Goal: Check status

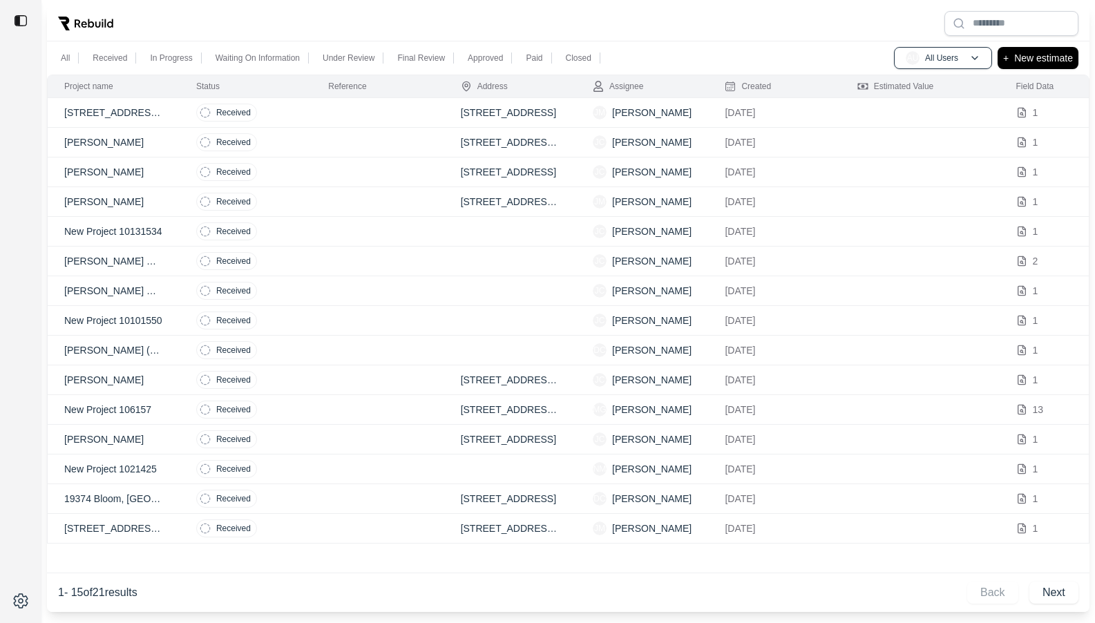
click at [282, 112] on td "Received" at bounding box center [246, 113] width 132 height 30
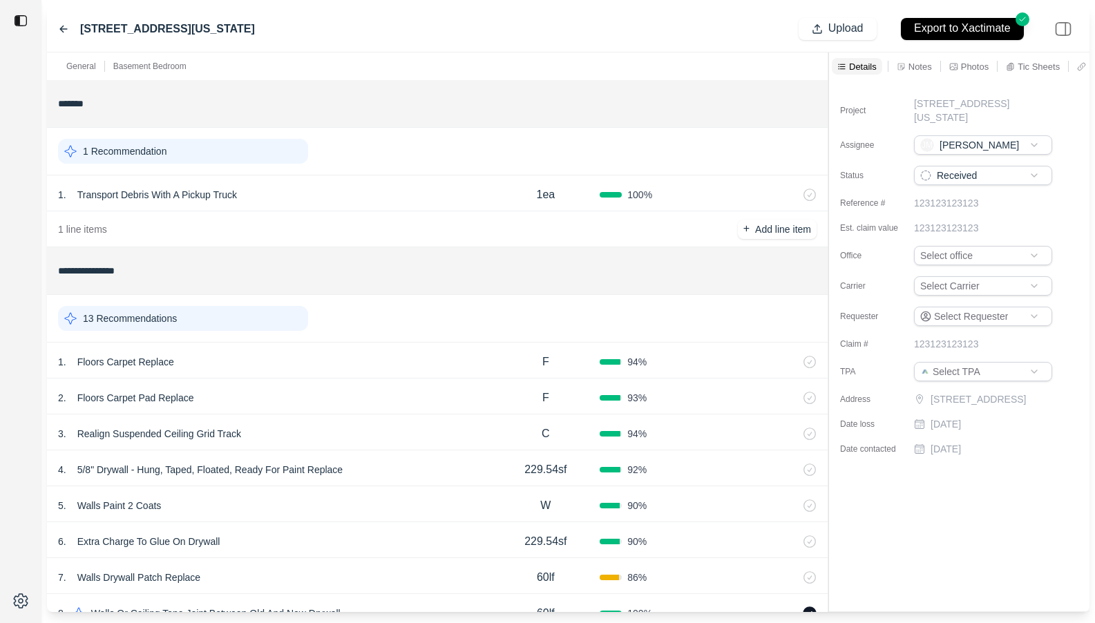
click at [912, 68] on p "Notes" at bounding box center [920, 67] width 23 height 12
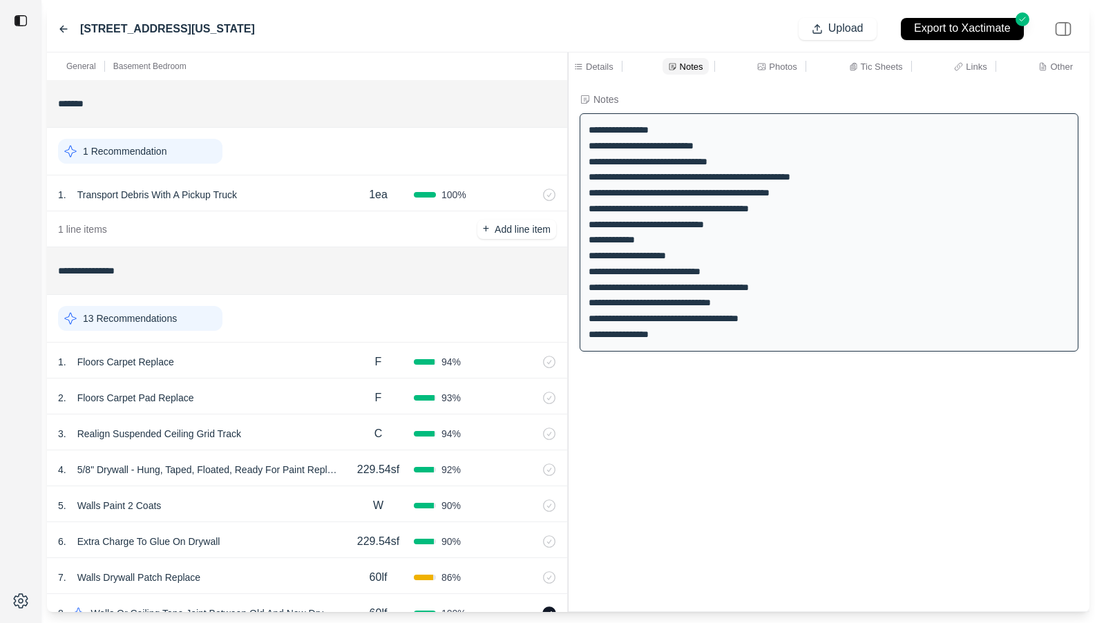
click at [514, 93] on div "**********" at bounding box center [568, 333] width 1043 height 560
click at [449, 43] on div "[STREET_ADDRESS][US_STATE] Upload Export to Xactimate" at bounding box center [568, 29] width 1043 height 47
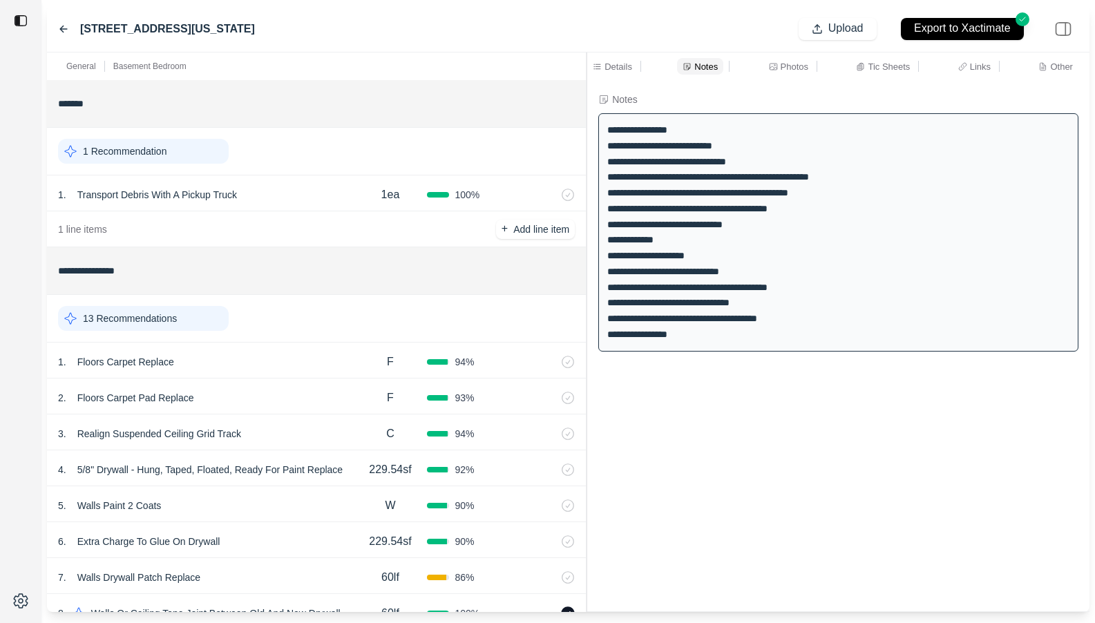
click at [587, 141] on div at bounding box center [587, 333] width 1 height 560
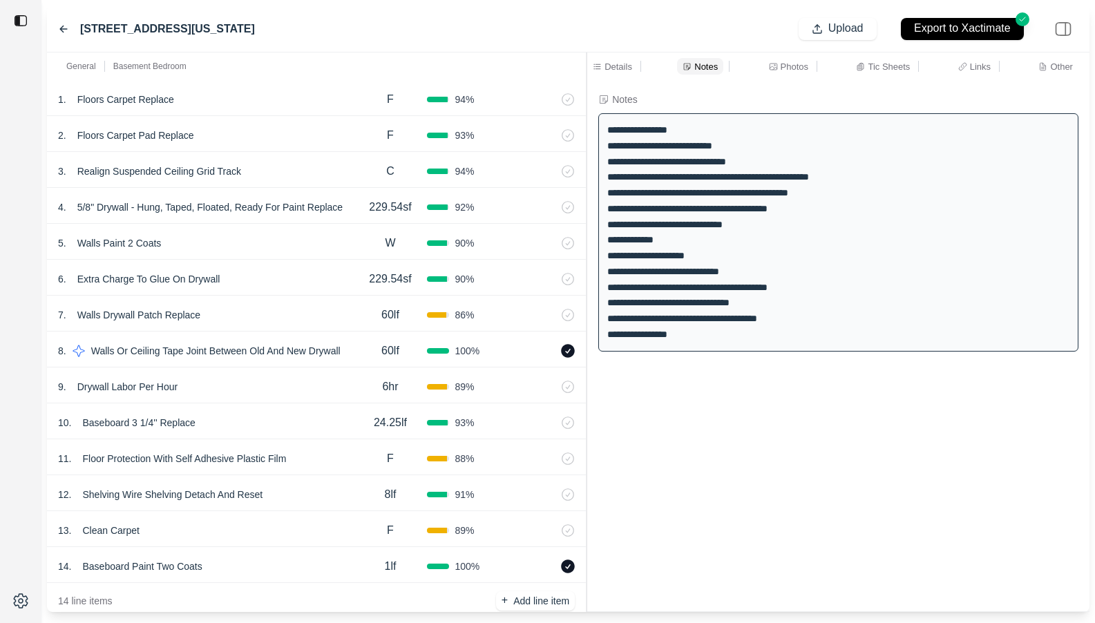
click at [281, 243] on div "5 . Walls Paint 2 Coats" at bounding box center [206, 243] width 296 height 19
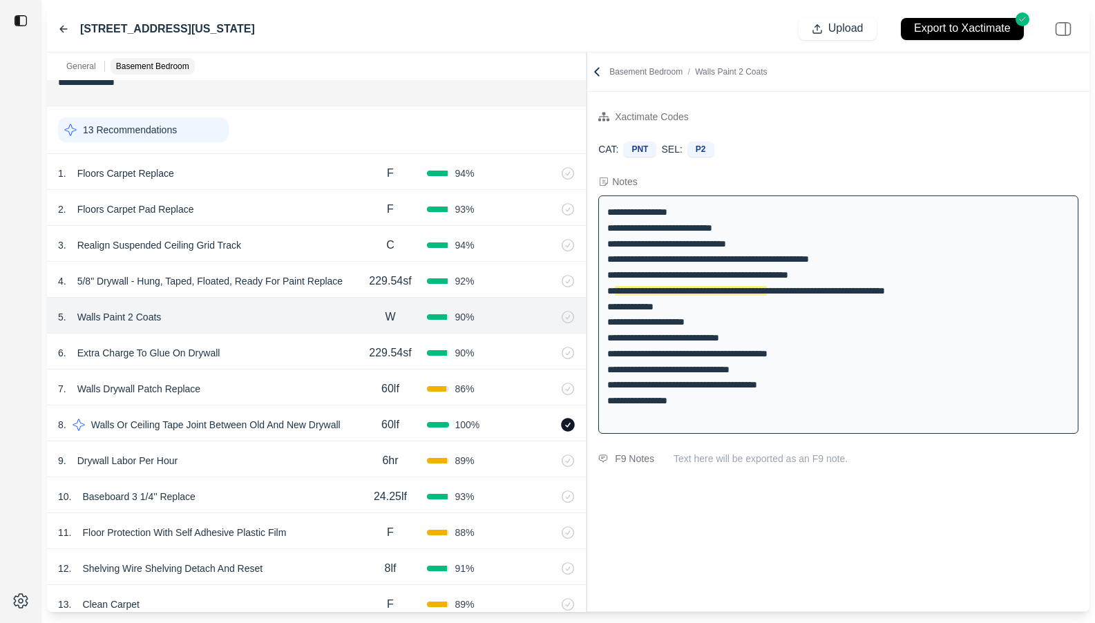
scroll to position [188, 0]
click at [331, 176] on div "1 . Floors Carpet Replace" at bounding box center [206, 173] width 296 height 19
